Goal: Check status: Check status

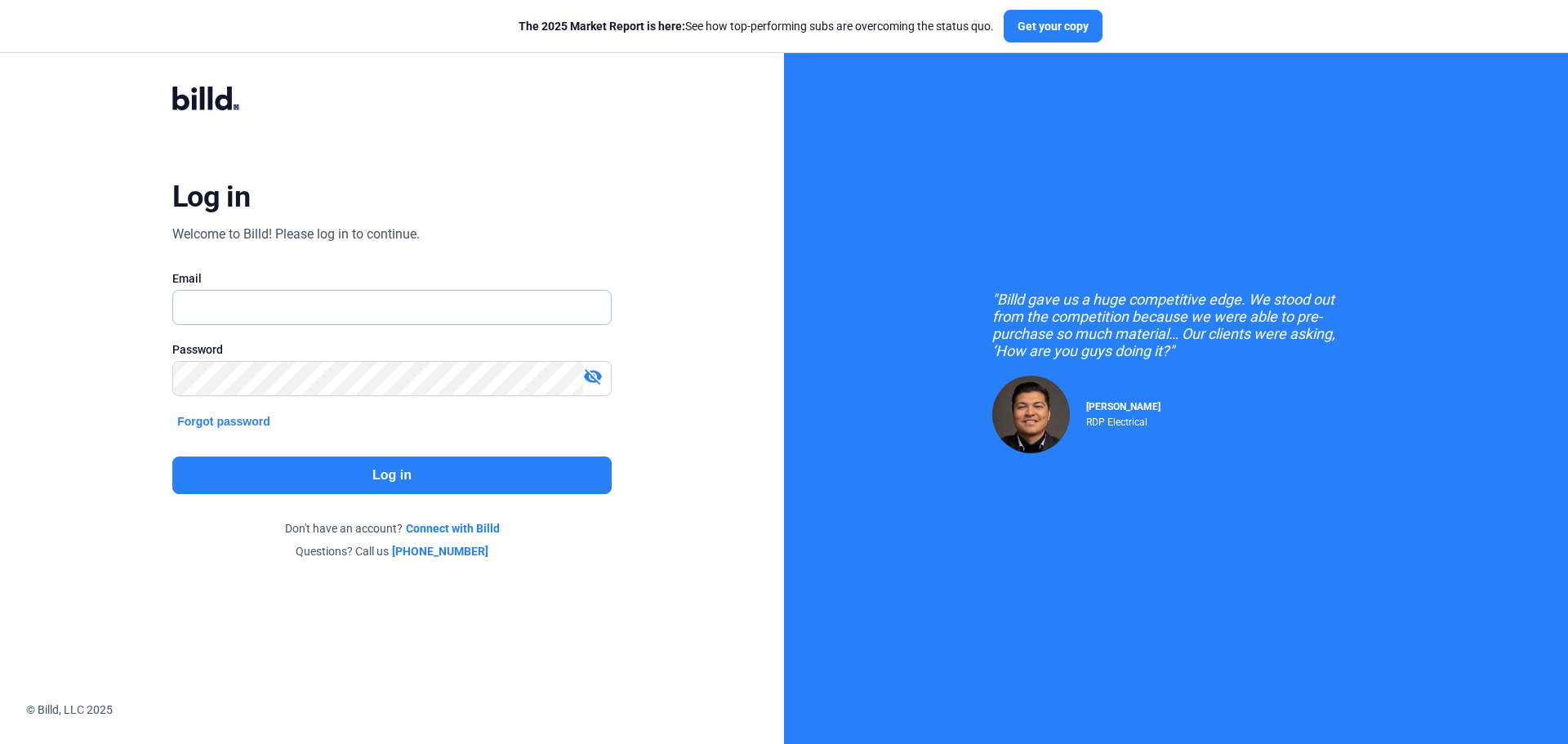
type input "[EMAIL_ADDRESS][DOMAIN_NAME]"
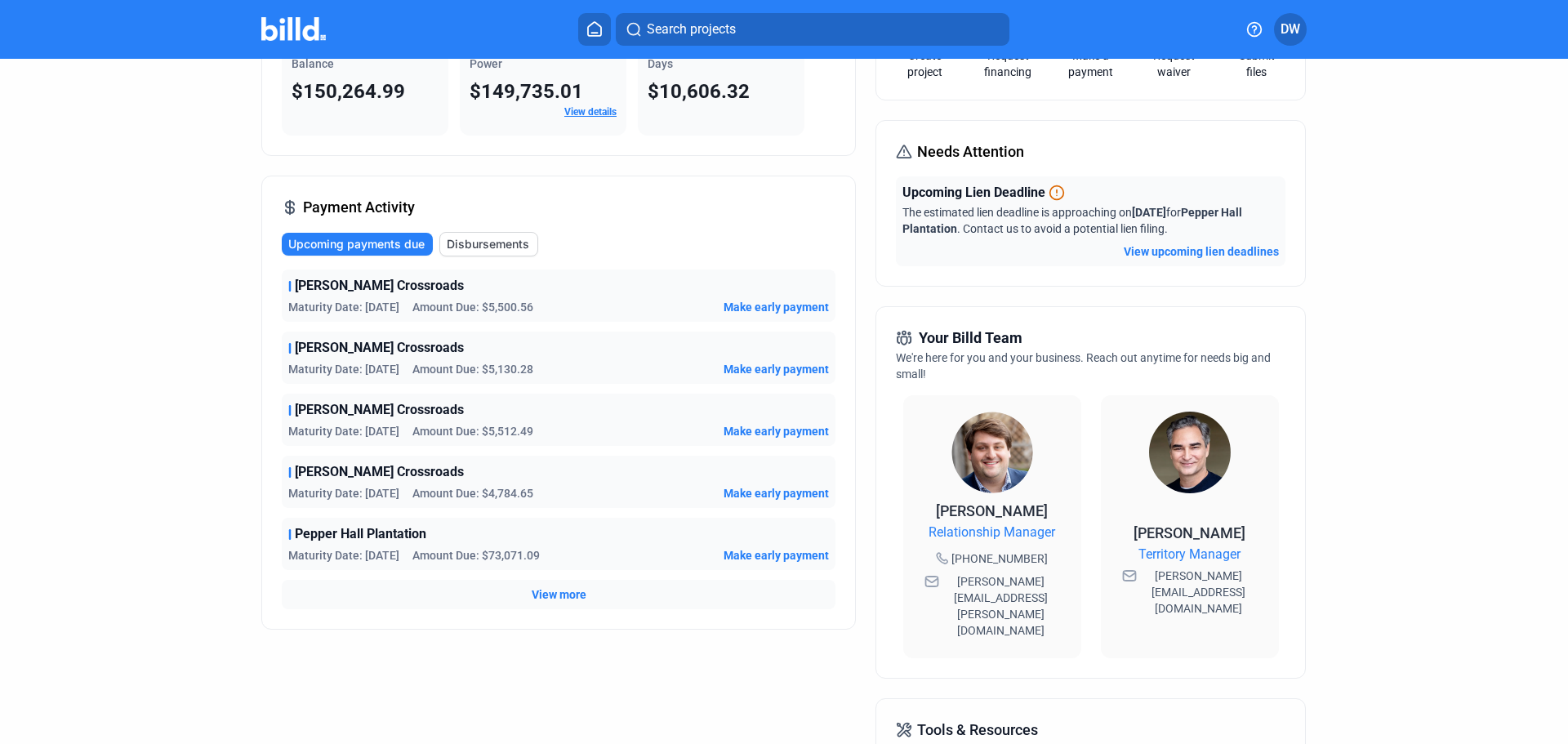
scroll to position [163, 0]
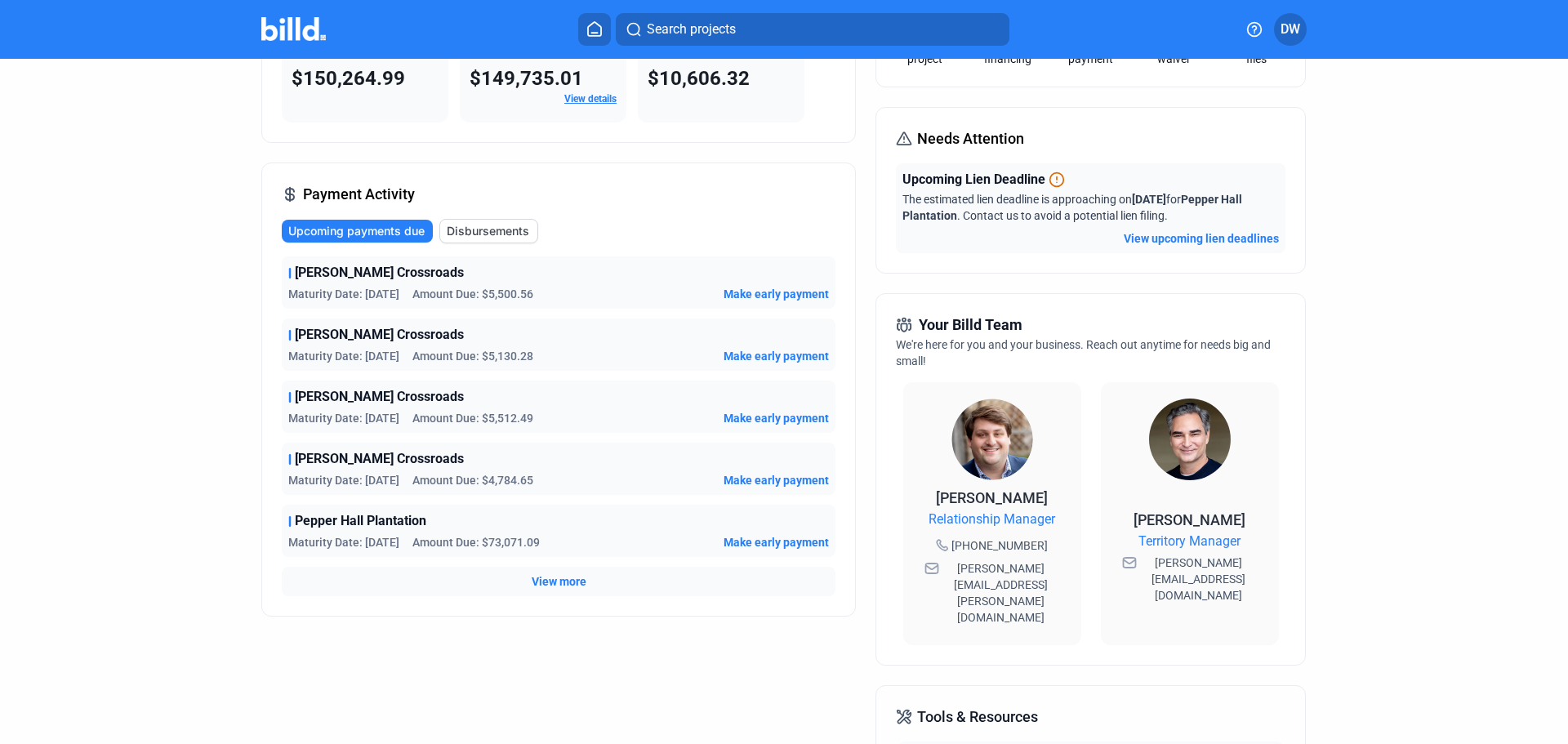
click at [472, 231] on span "Disbursements" at bounding box center [488, 231] width 82 height 16
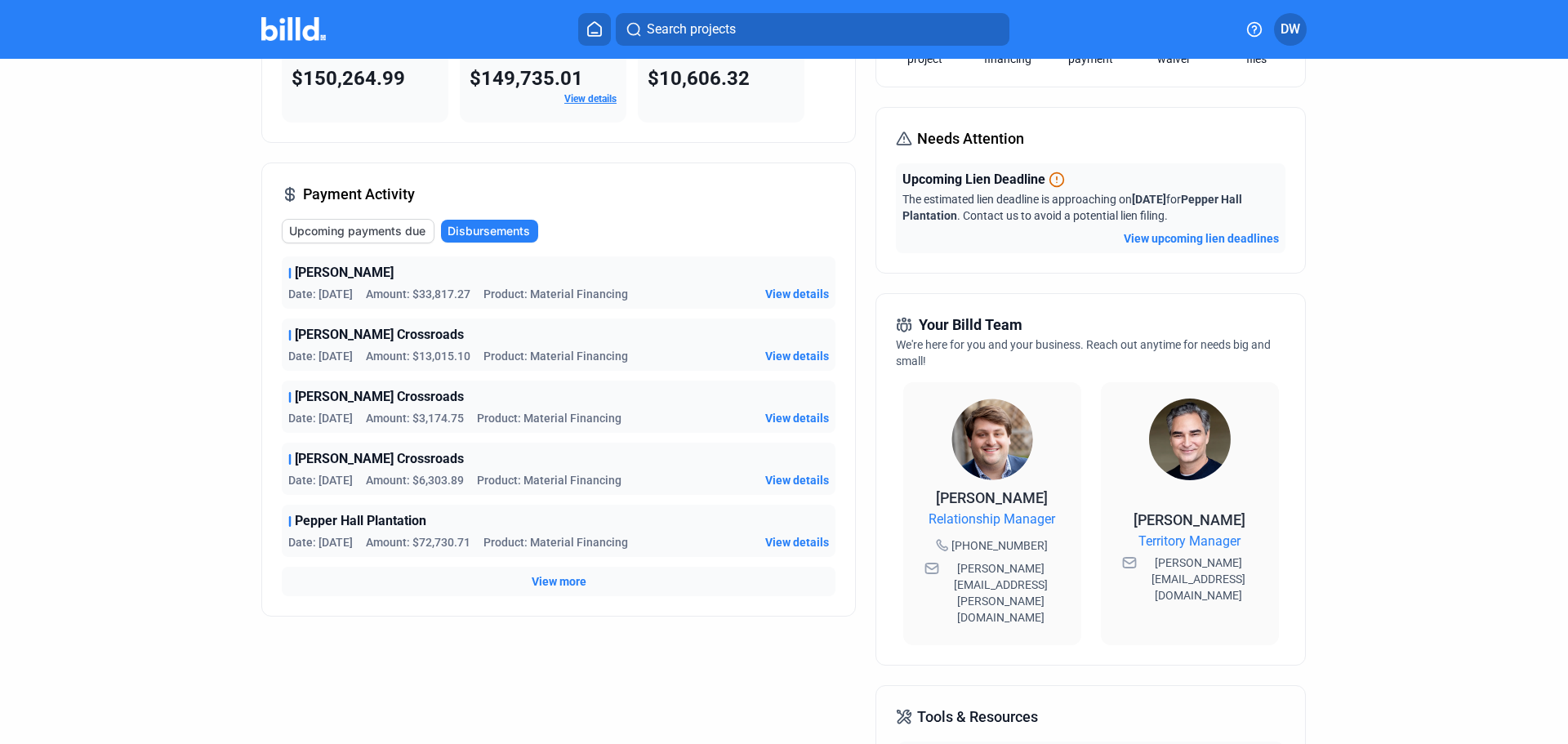
click at [794, 538] on span "View details" at bounding box center [796, 542] width 63 height 16
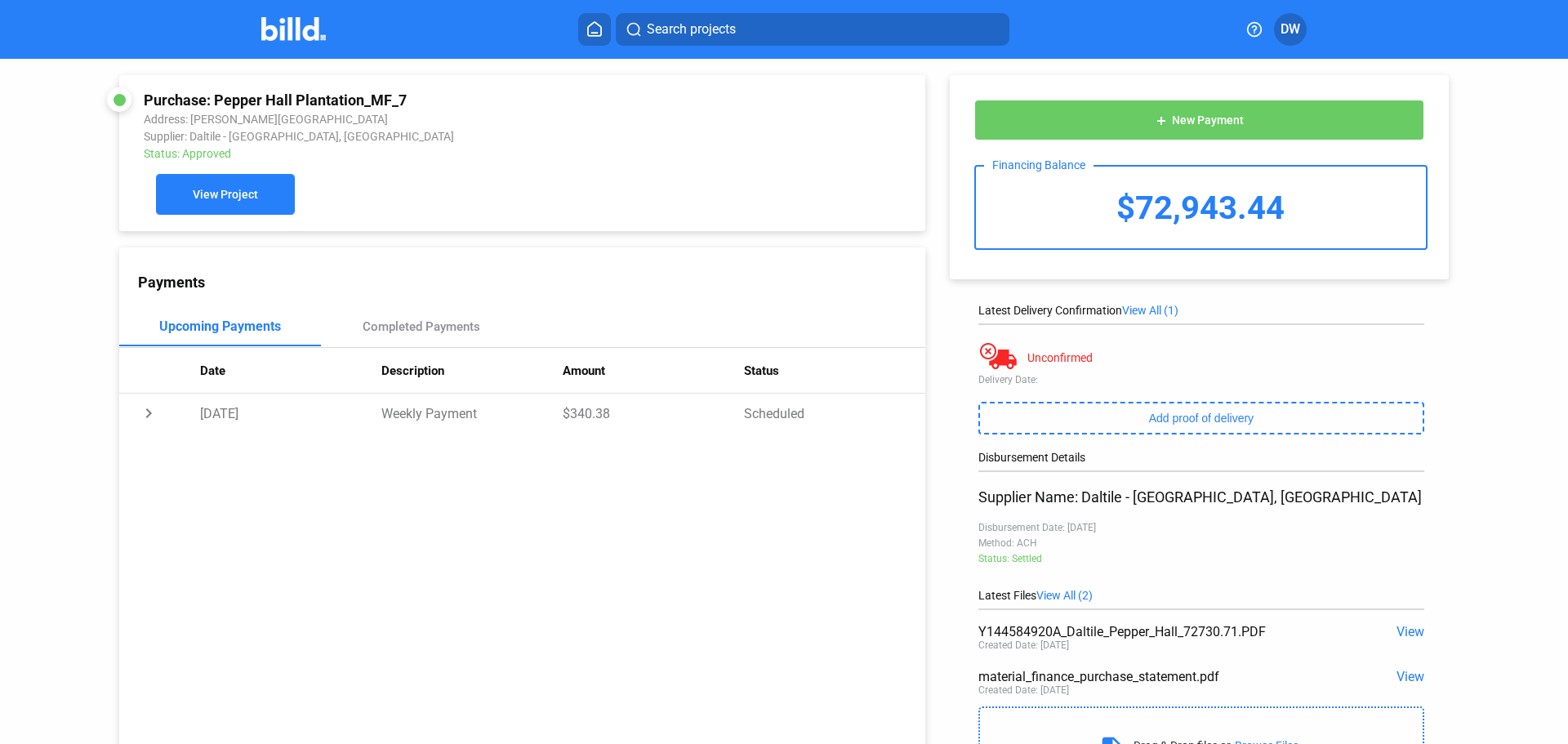
click at [227, 202] on span "View Project" at bounding box center [225, 195] width 65 height 13
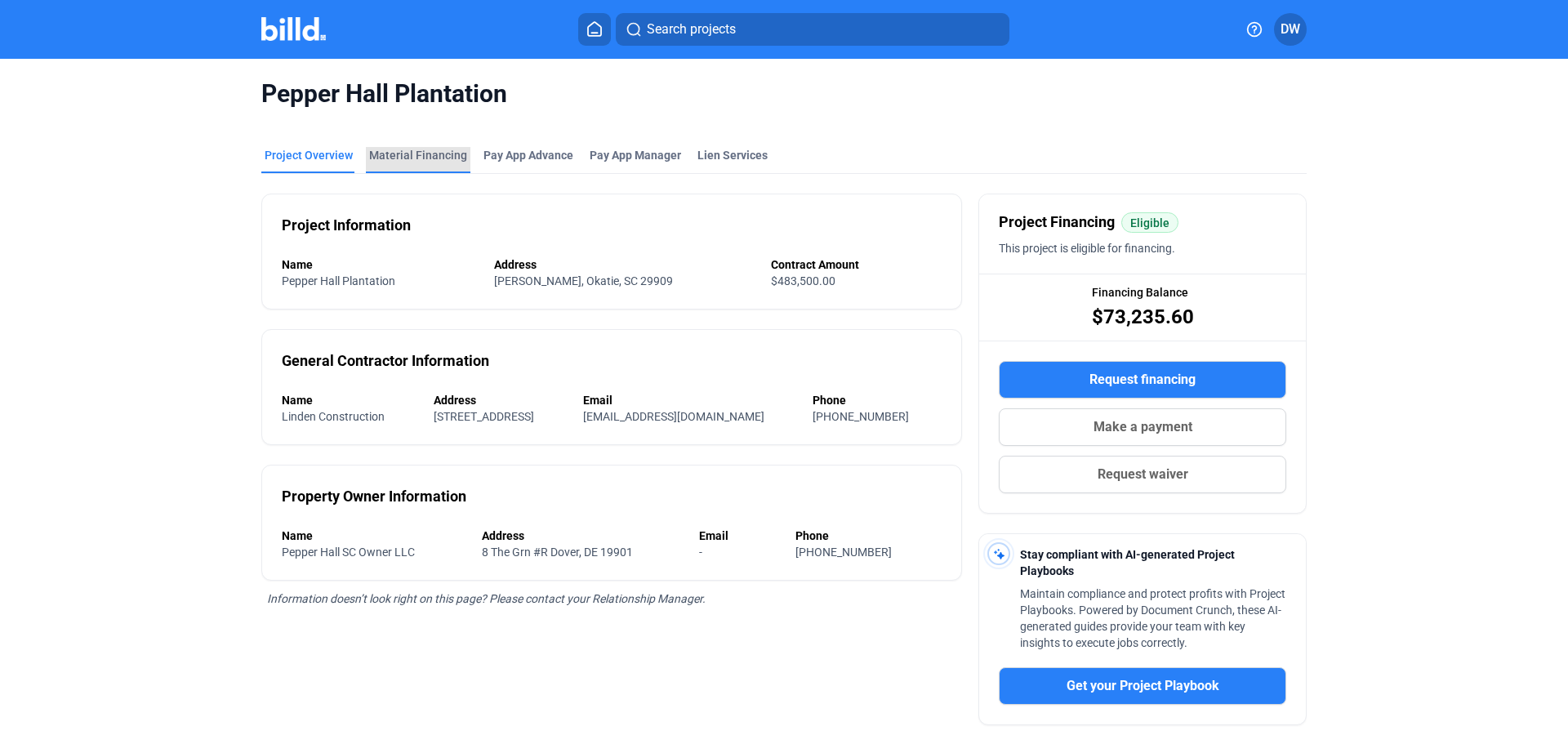
click at [427, 154] on div "Material Financing" at bounding box center [418, 156] width 98 height 16
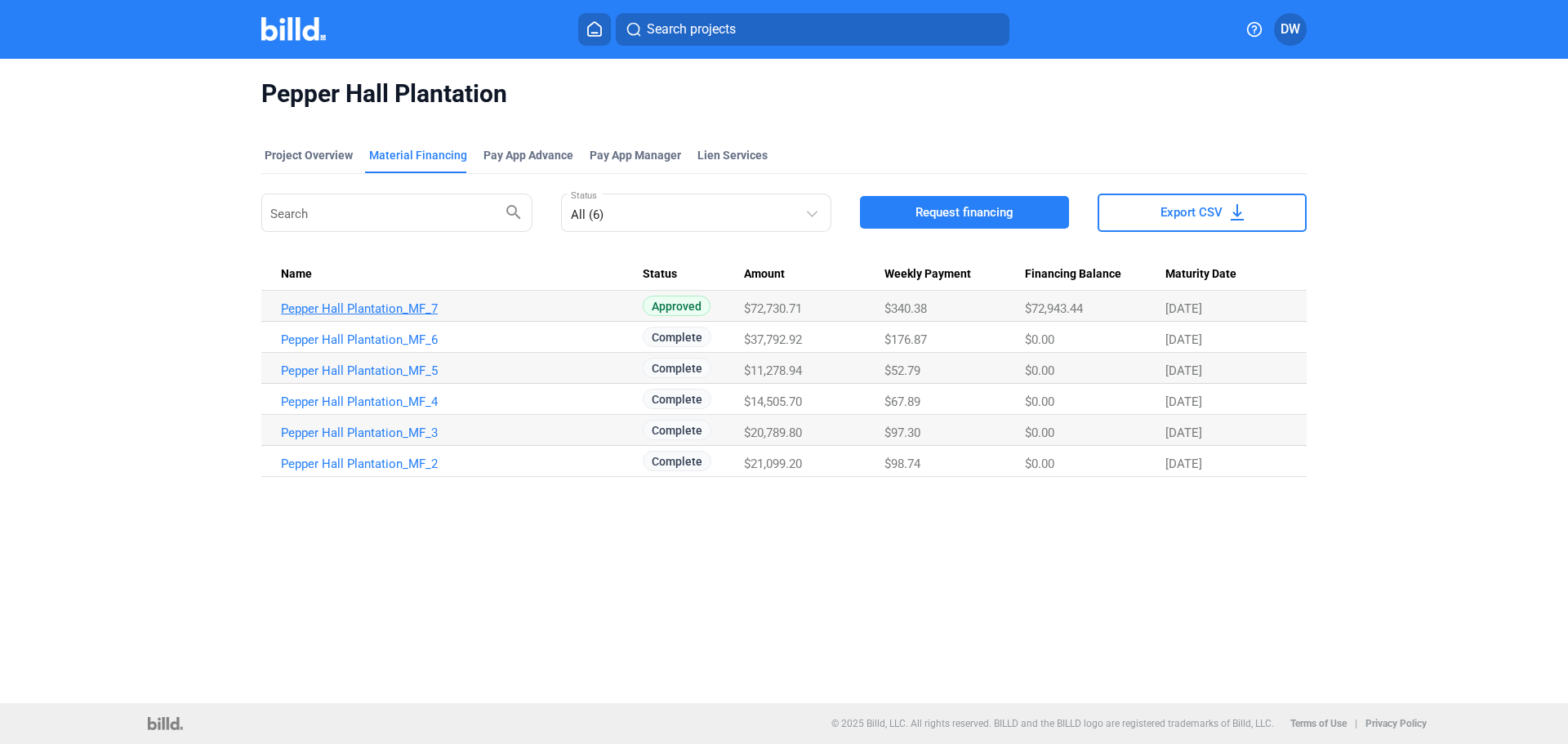
click at [383, 307] on link "Pepper Hall Plantation_MF_7" at bounding box center [461, 309] width 362 height 15
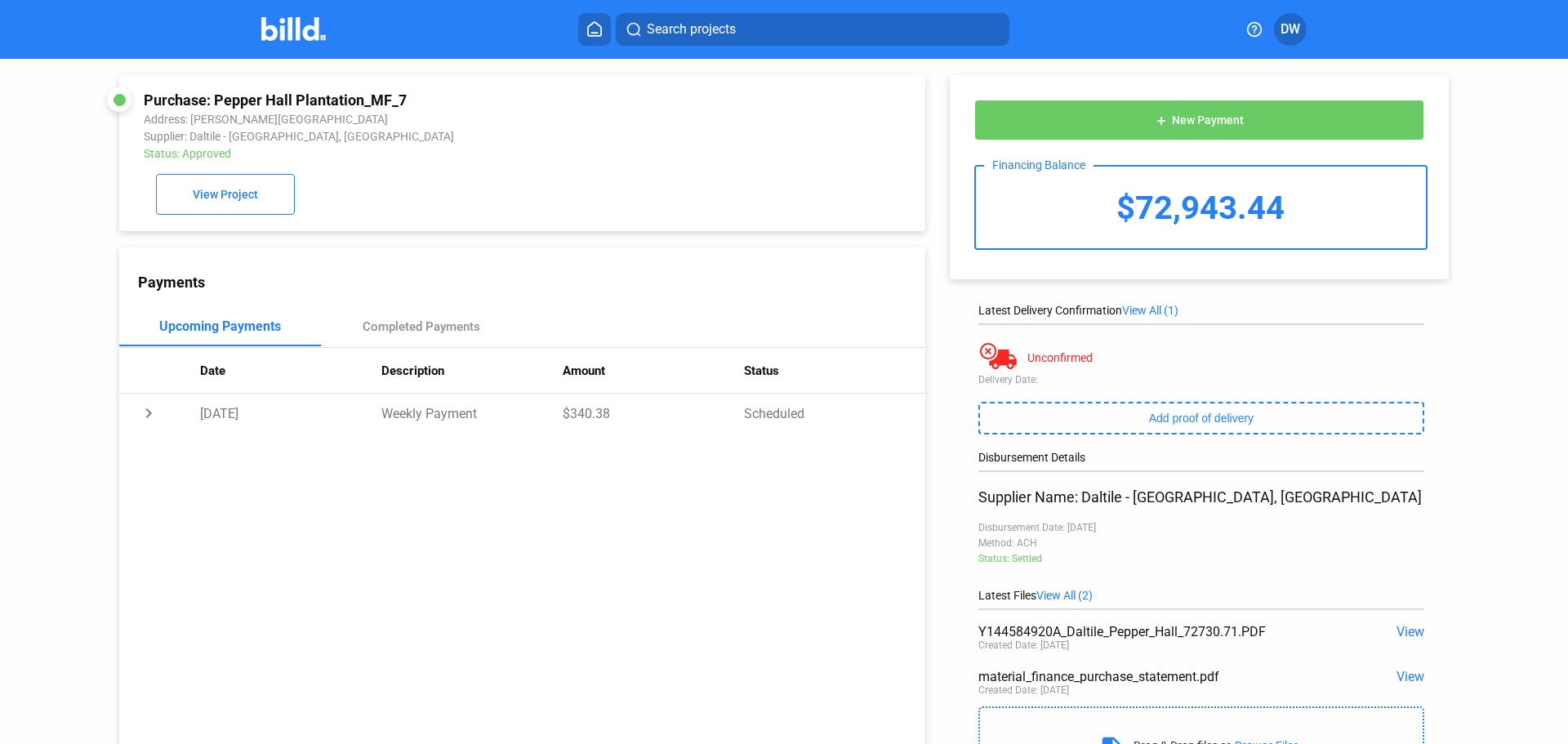
click at [293, 21] on img at bounding box center [293, 29] width 64 height 24
